Goal: Navigation & Orientation: Understand site structure

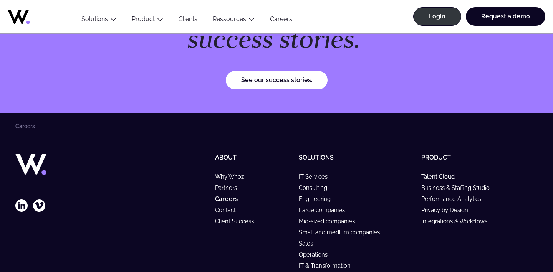
scroll to position [3056, 0]
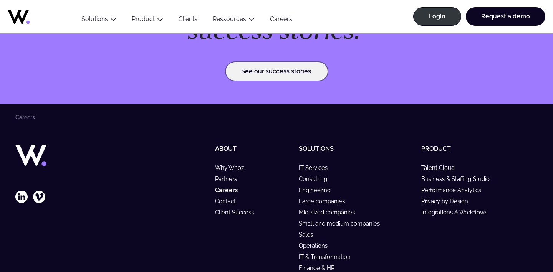
click at [287, 67] on link "See our success stories." at bounding box center [277, 71] width 102 height 18
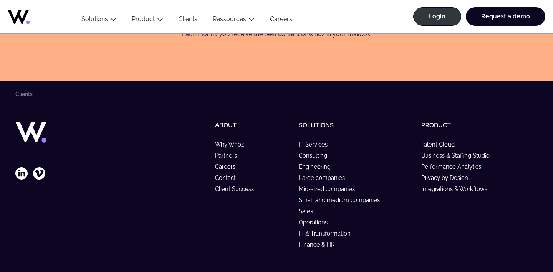
scroll to position [1227, 0]
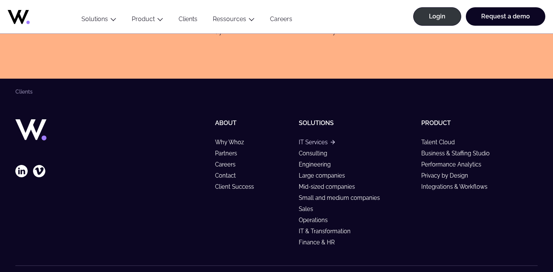
click at [317, 142] on link "IT Services" at bounding box center [317, 142] width 36 height 7
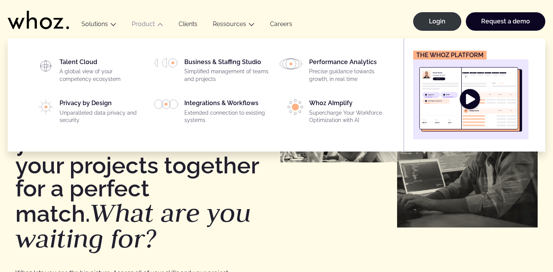
click at [474, 96] on img "Main" at bounding box center [470, 99] width 103 height 65
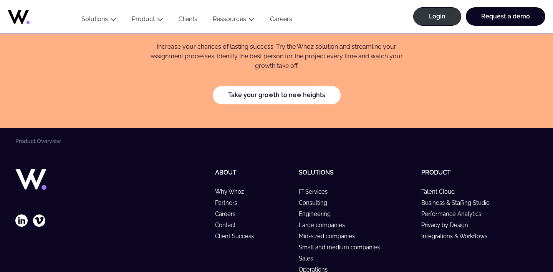
scroll to position [1453, 0]
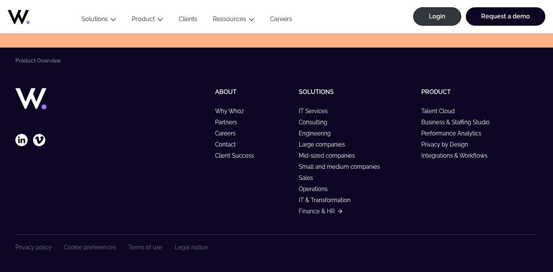
click at [316, 212] on link "Finance & HR" at bounding box center [320, 211] width 43 height 7
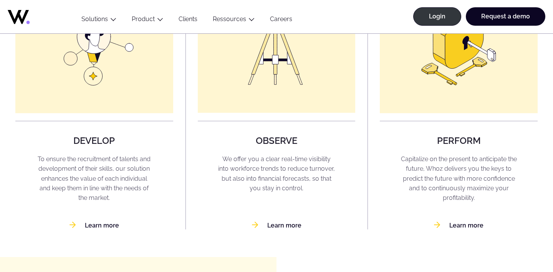
scroll to position [603, 0]
click at [90, 228] on link "Learn more" at bounding box center [95, 225] width 50 height 7
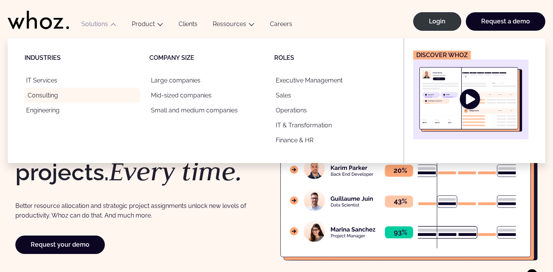
click at [43, 94] on link "Consulting" at bounding box center [83, 95] width 116 height 15
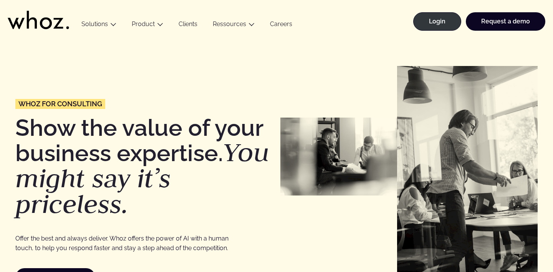
click at [287, 23] on link "Careers" at bounding box center [281, 25] width 38 height 10
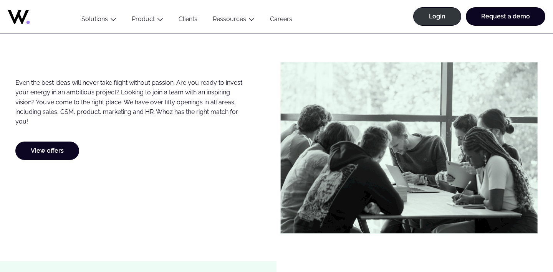
scroll to position [418, 0]
